Goal: Information Seeking & Learning: Learn about a topic

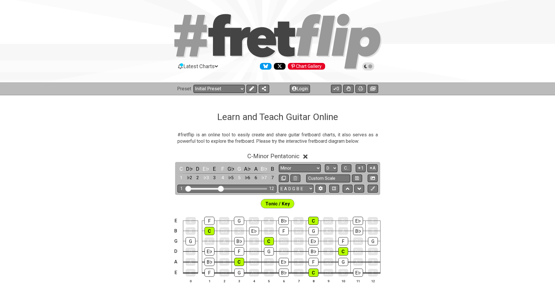
select select "Minor"
select select "D"
click at [183, 65] on icon at bounding box center [181, 64] width 3 height 3
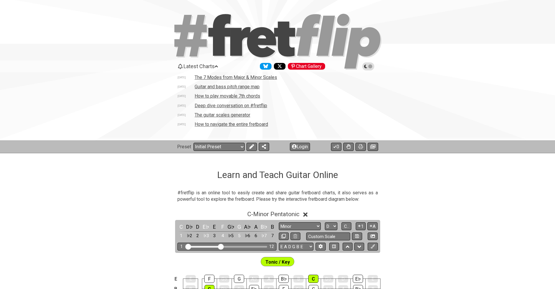
click at [236, 77] on td "The 7 Modes from Major & Minor Scales" at bounding box center [235, 77] width 83 height 6
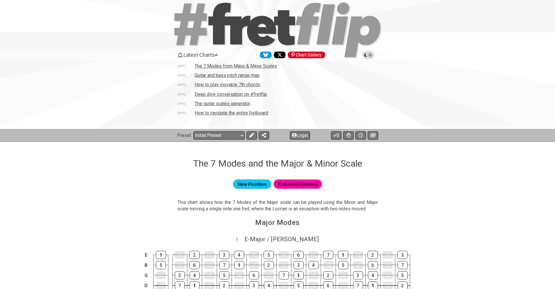
scroll to position [84, 0]
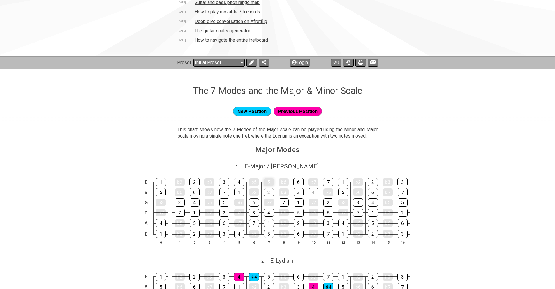
click at [269, 182] on div "5" at bounding box center [269, 182] width 10 height 8
